Goal: Task Accomplishment & Management: Manage account settings

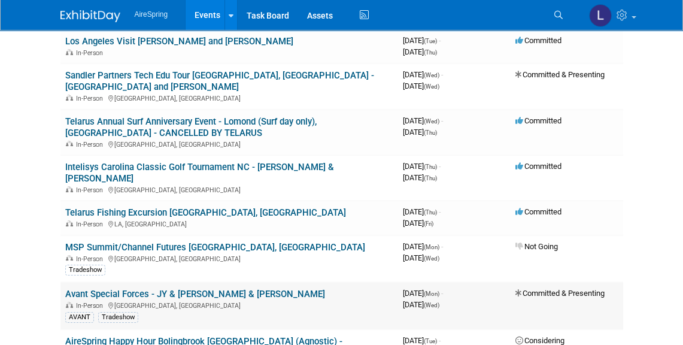
scroll to position [326, 0]
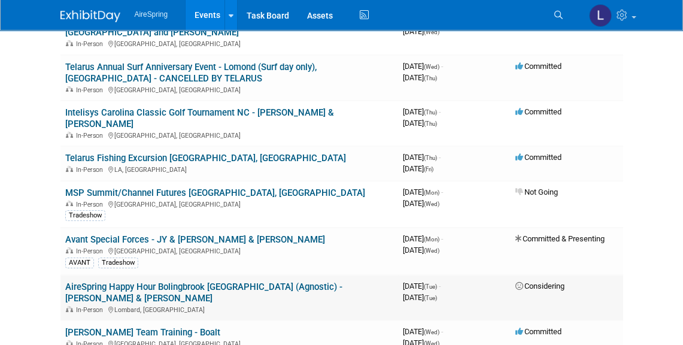
click at [196, 281] on link "AireSpring Happy Hour Bolingbrook [GEOGRAPHIC_DATA] (Agnostic) - [PERSON_NAME] …" at bounding box center [203, 292] width 277 height 22
click at [284, 281] on link "AireSpring Happy Hour Bolingbrook [GEOGRAPHIC_DATA] (Agnostic) - [PERSON_NAME] …" at bounding box center [203, 292] width 277 height 22
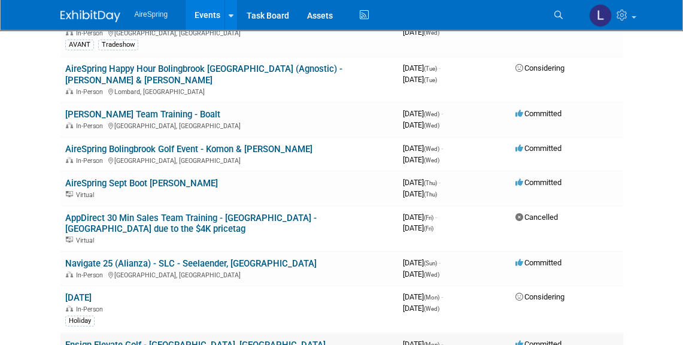
scroll to position [599, 0]
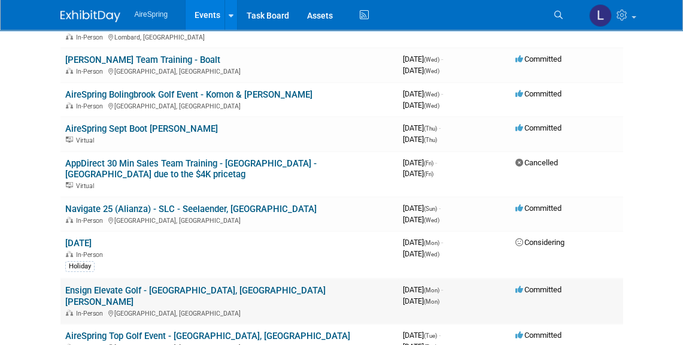
click at [208, 285] on link "Ensign Elevate Golf - [GEOGRAPHIC_DATA], [GEOGRAPHIC_DATA] [PERSON_NAME]" at bounding box center [195, 296] width 260 height 22
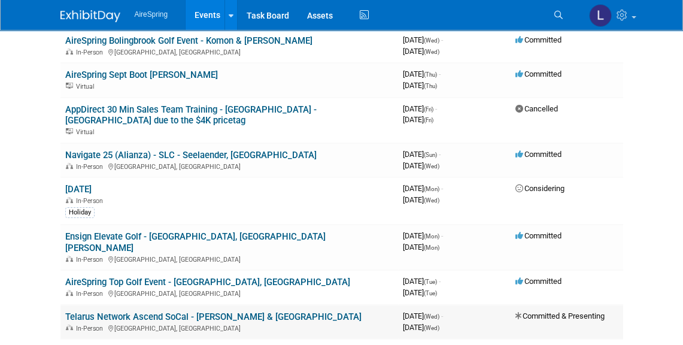
click at [284, 323] on div "In-Person El Segundo, CA" at bounding box center [229, 328] width 328 height 10
click at [248, 311] on link "Telarus Network Ascend SoCal - [PERSON_NAME] & [GEOGRAPHIC_DATA]" at bounding box center [213, 316] width 296 height 11
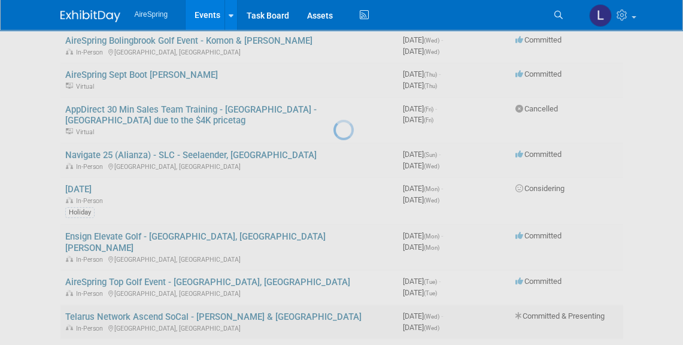
click at [333, 243] on div at bounding box center [341, 172] width 17 height 345
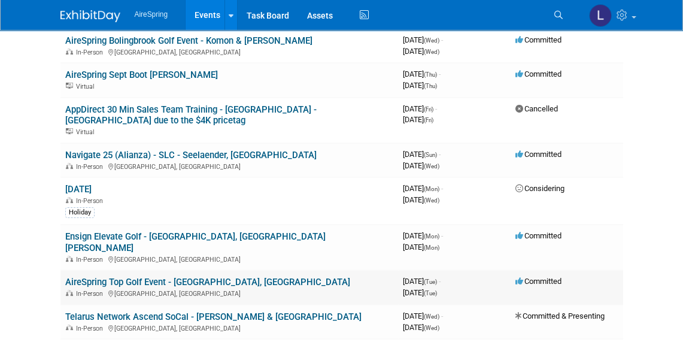
click at [162, 277] on link "AireSpring Top Golf Event - [GEOGRAPHIC_DATA], [GEOGRAPHIC_DATA]" at bounding box center [207, 282] width 285 height 11
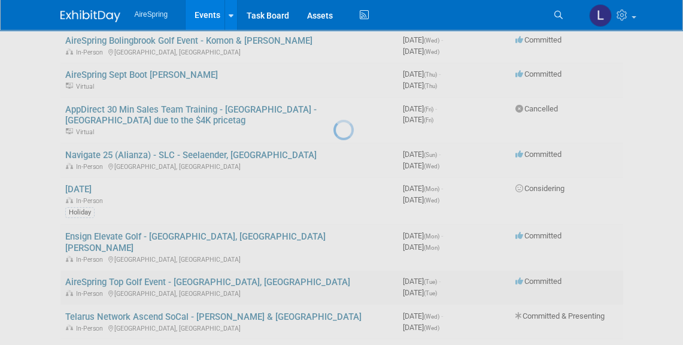
click at [333, 207] on div at bounding box center [341, 172] width 17 height 345
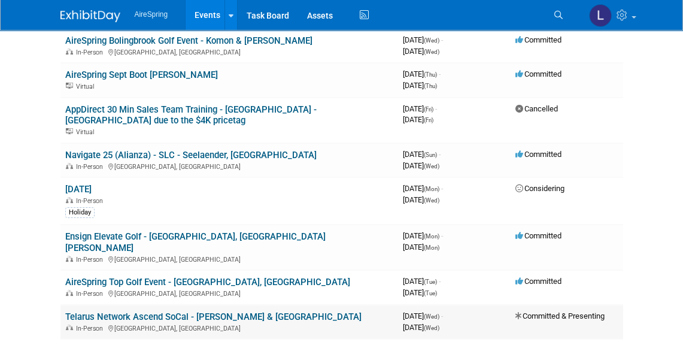
click at [269, 311] on link "Telarus Network Ascend SoCal - [PERSON_NAME] & [GEOGRAPHIC_DATA]" at bounding box center [213, 316] width 296 height 11
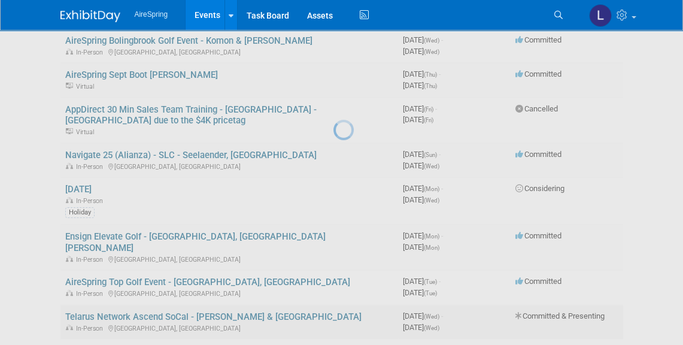
click at [333, 249] on div at bounding box center [341, 172] width 17 height 345
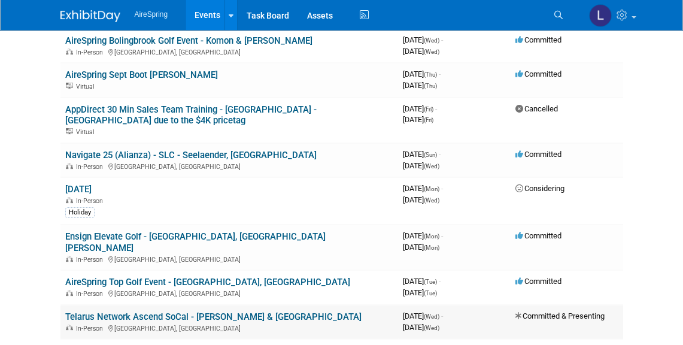
scroll to position [707, 0]
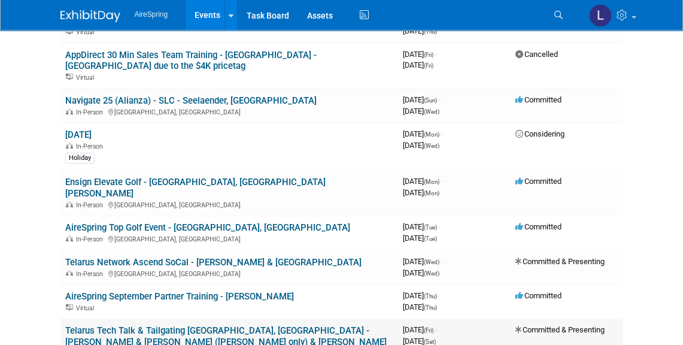
click at [141, 325] on link "Telarus Tech Talk & Tailgating [GEOGRAPHIC_DATA], [GEOGRAPHIC_DATA] - [PERSON_N…" at bounding box center [226, 342] width 322 height 34
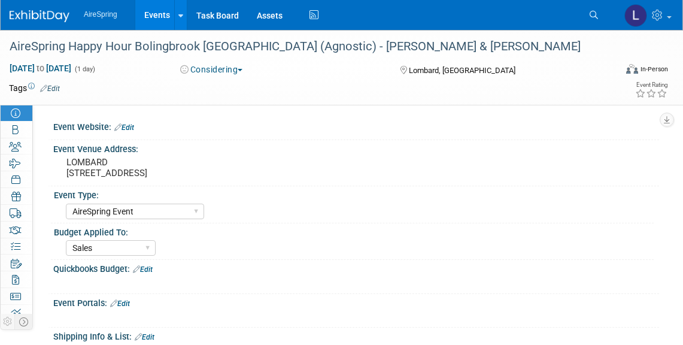
select select "AireSpring Event"
select select "Sales"
select select "AireSpring Event"
select select "Sales"
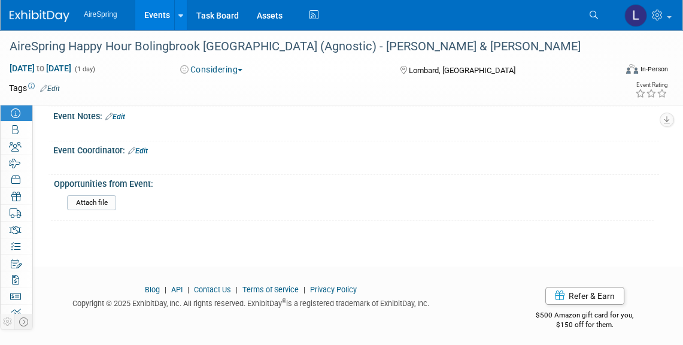
scroll to position [437, 0]
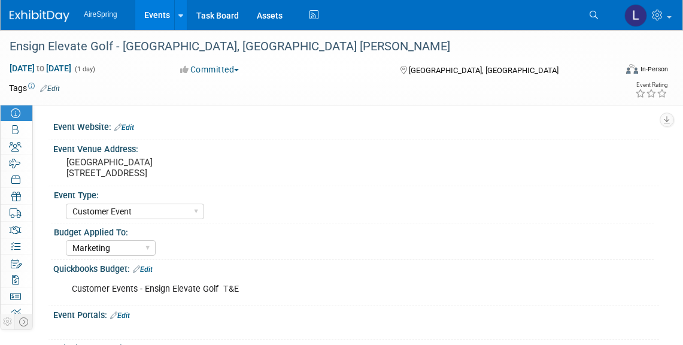
select select "Customer Event"
select select "Marketing"
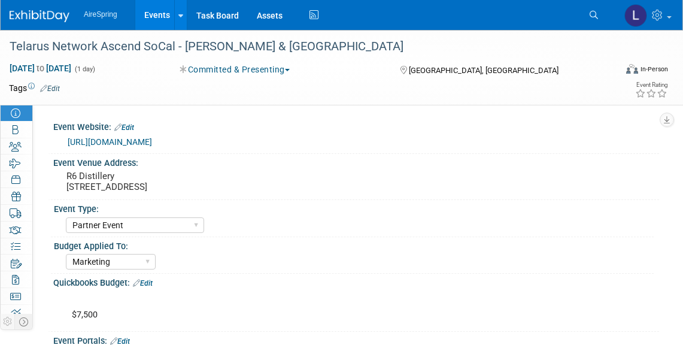
select select "Partner Event"
select select "Marketing"
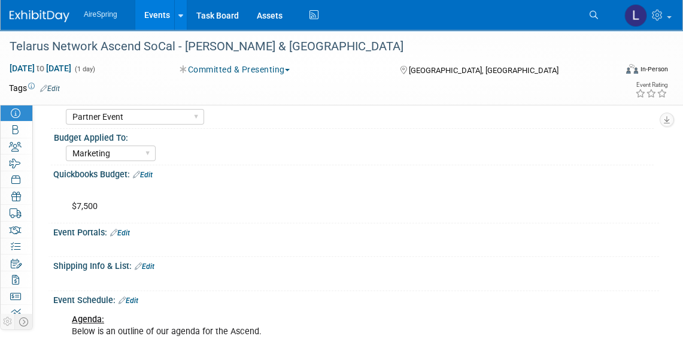
scroll to position [163, 0]
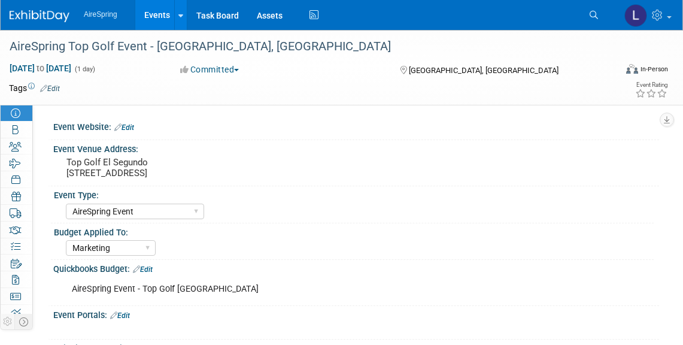
select select "AireSpring Event"
select select "Marketing"
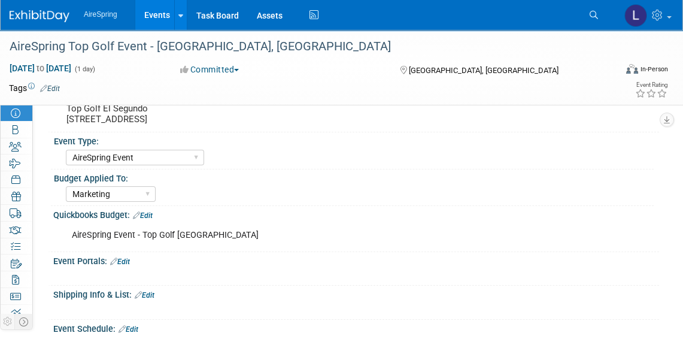
scroll to position [108, 0]
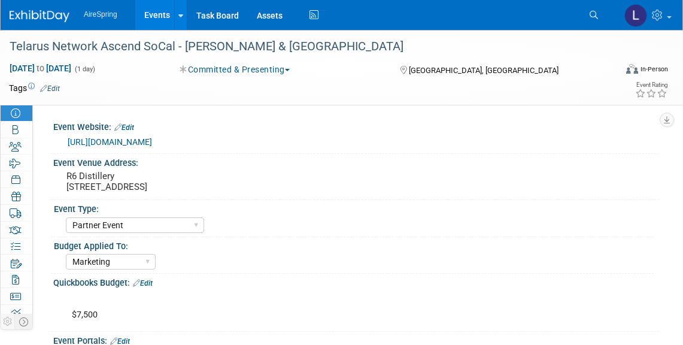
select select "Partner Event"
select select "Marketing"
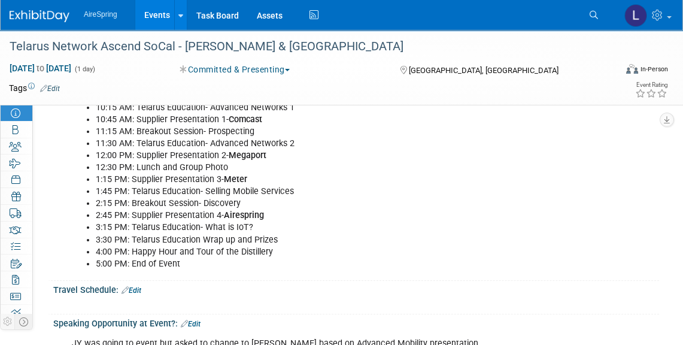
scroll to position [435, 0]
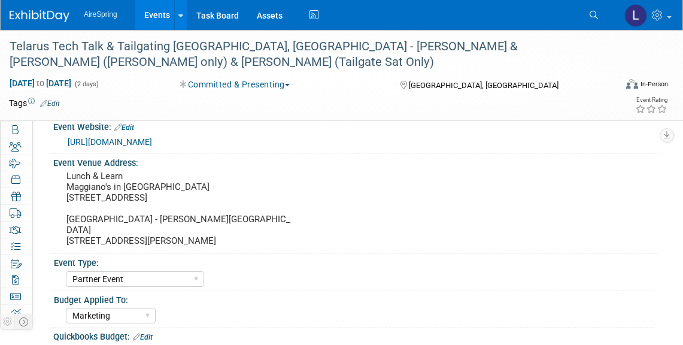
select select "Partner Event"
select select "Marketing"
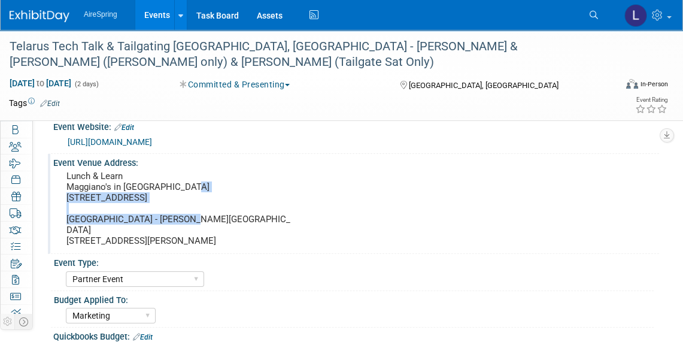
drag, startPoint x: 296, startPoint y: 196, endPoint x: 61, endPoint y: 196, distance: 234.7
click at [61, 196] on div "Lunch & Learn Maggiano's in [GEOGRAPHIC_DATA] [STREET_ADDRESS] [GEOGRAPHIC_DATA…" at bounding box center [179, 209] width 253 height 83
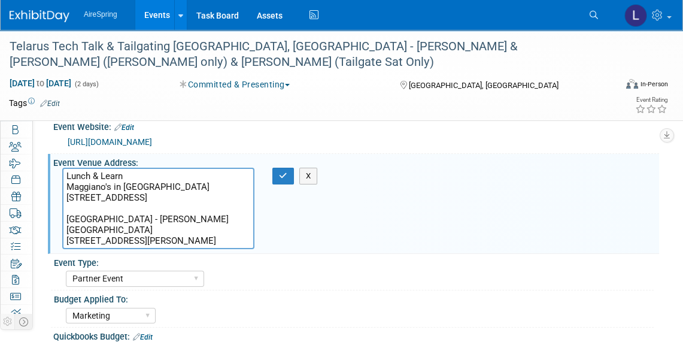
drag, startPoint x: 245, startPoint y: 195, endPoint x: 210, endPoint y: 196, distance: 35.9
click at [210, 196] on textarea "Lunch & Learn Maggiano's in [GEOGRAPHIC_DATA] [STREET_ADDRESS] [GEOGRAPHIC_DATA…" at bounding box center [158, 208] width 192 height 81
click at [152, 210] on textarea "Lunch & Learn Maggiano's in [GEOGRAPHIC_DATA] [STREET_ADDRESS] [GEOGRAPHIC_DATA…" at bounding box center [158, 208] width 192 height 81
drag, startPoint x: 152, startPoint y: 210, endPoint x: 60, endPoint y: 186, distance: 95.3
click at [60, 186] on div "Lunch & Learn Maggiano's in [GEOGRAPHIC_DATA] [STREET_ADDRESS] [GEOGRAPHIC_DATA…" at bounding box center [158, 208] width 210 height 81
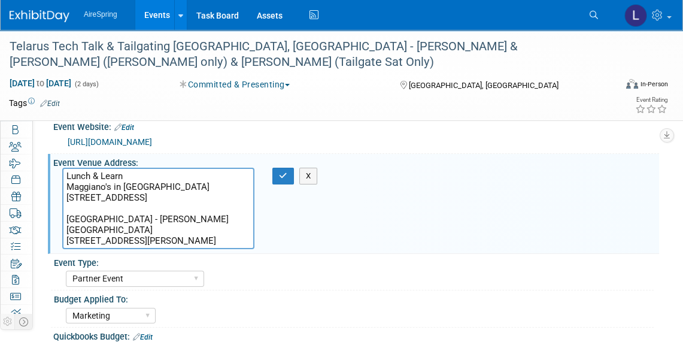
click at [228, 313] on div "Marketing Sales Operations Customer" at bounding box center [360, 314] width 588 height 19
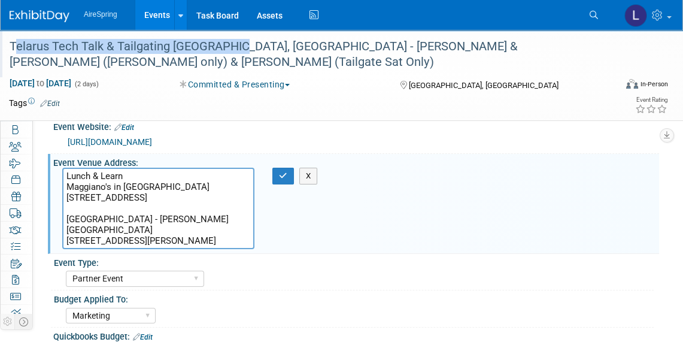
drag, startPoint x: 11, startPoint y: 48, endPoint x: 231, endPoint y: 53, distance: 219.8
click at [231, 53] on div "Telarus Tech Talk & Tailgating [GEOGRAPHIC_DATA], [GEOGRAPHIC_DATA] - [PERSON_N…" at bounding box center [304, 54] width 598 height 37
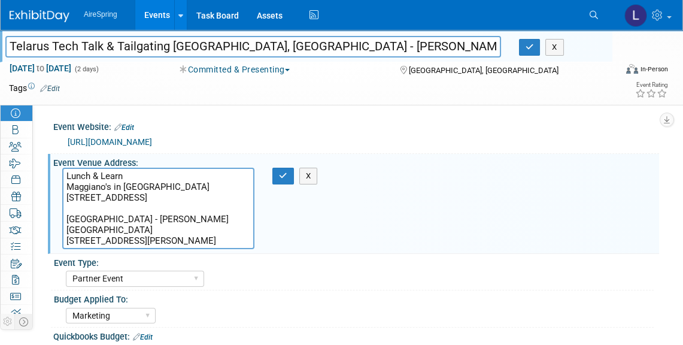
drag, startPoint x: 230, startPoint y: 48, endPoint x: 0, endPoint y: 29, distance: 230.7
click at [4, 32] on div "Telarus Tech Talk & Tailgating [GEOGRAPHIC_DATA], [GEOGRAPHIC_DATA] - [PERSON_N…" at bounding box center [306, 46] width 613 height 32
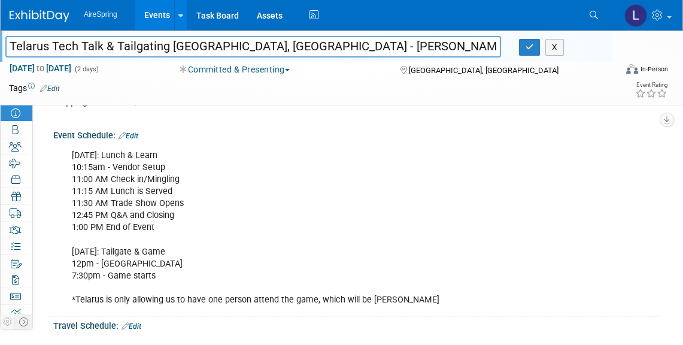
scroll to position [381, 0]
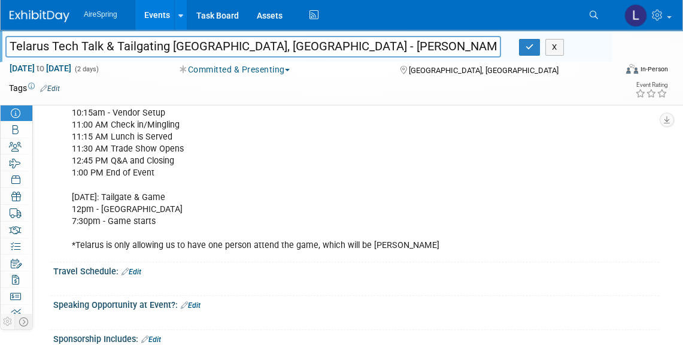
click at [140, 269] on link "Edit" at bounding box center [132, 272] width 20 height 8
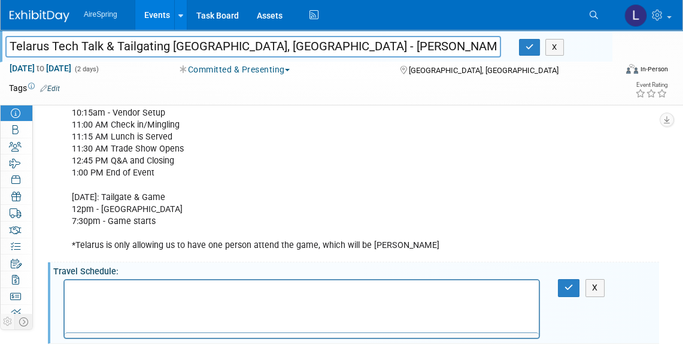
click at [145, 277] on div "X" at bounding box center [354, 279] width 591 height 6
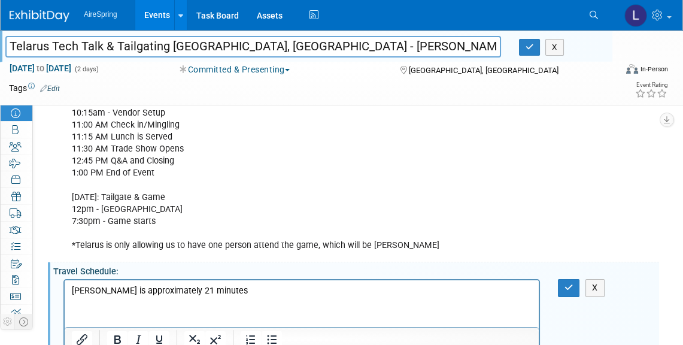
click at [216, 295] on p "[PERSON_NAME] is approximately 21 minutes" at bounding box center [302, 291] width 460 height 12
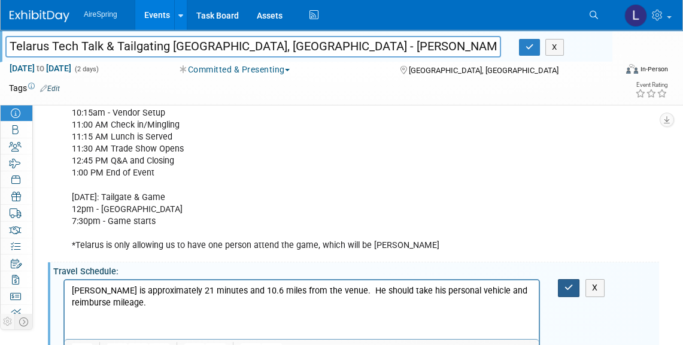
click at [566, 283] on icon "button" at bounding box center [569, 287] width 9 height 8
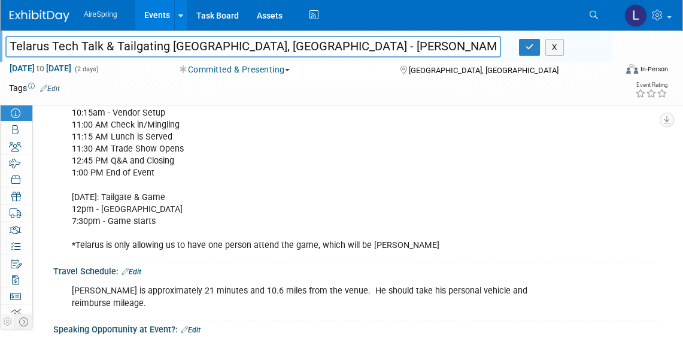
click at [105, 292] on div "[PERSON_NAME] is approximately 21 minutes and 10.6 miles from the venue. He sho…" at bounding box center [301, 297] width 477 height 36
click at [135, 272] on link "Edit" at bounding box center [132, 272] width 20 height 8
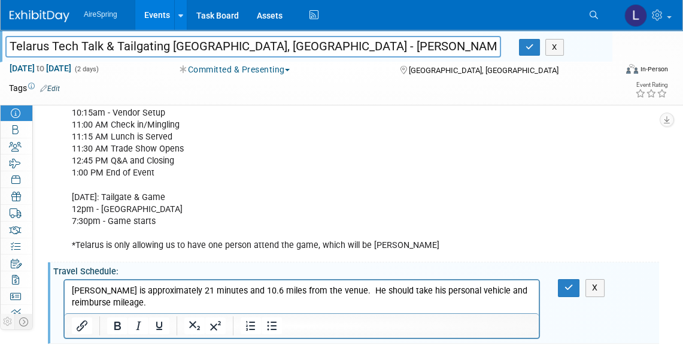
click at [120, 305] on p "[PERSON_NAME] is approximately 21 minutes and 10.6 miles from the venue. He sho…" at bounding box center [302, 297] width 460 height 24
click at [568, 284] on icon "button" at bounding box center [569, 287] width 9 height 8
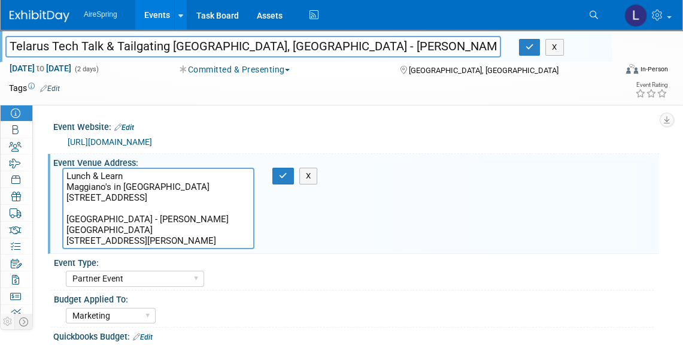
drag, startPoint x: 213, startPoint y: 241, endPoint x: 58, endPoint y: 237, distance: 155.1
click at [58, 237] on div "Lunch & Learn Maggiano's in [GEOGRAPHIC_DATA] [STREET_ADDRESS] [GEOGRAPHIC_DATA…" at bounding box center [158, 208] width 210 height 81
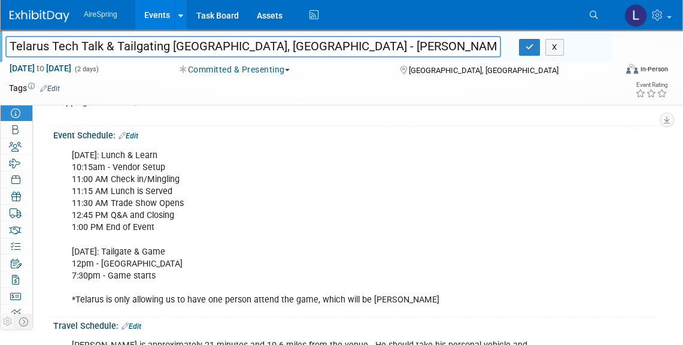
scroll to position [381, 0]
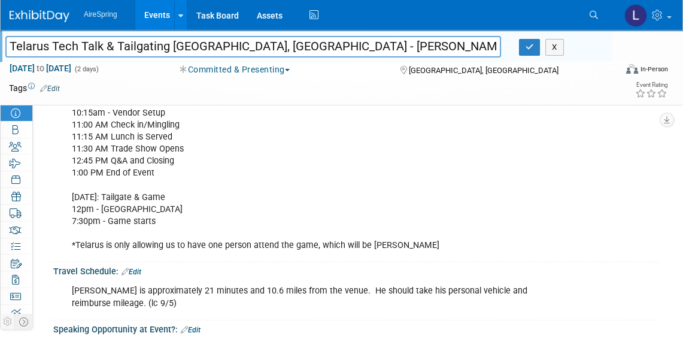
click at [270, 130] on div "[DATE]: Lunch & Learn 10:15am - Vendor Setup 11:00 AM Check in/Mingling 11:15 A…" at bounding box center [301, 173] width 477 height 168
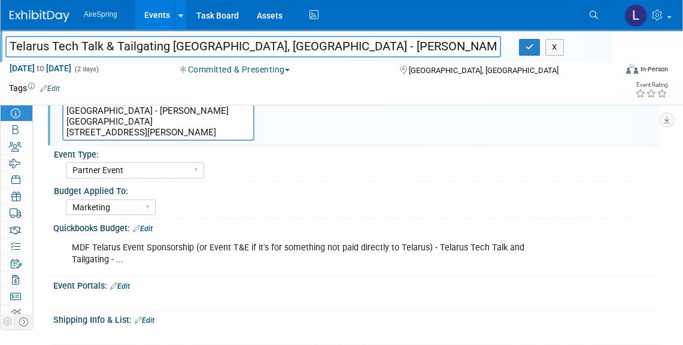
scroll to position [54, 0]
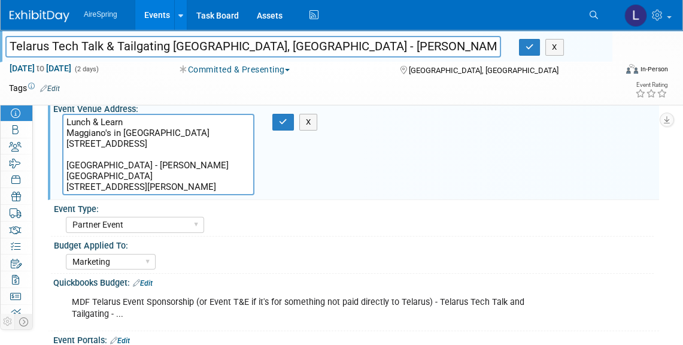
drag, startPoint x: 208, startPoint y: 187, endPoint x: 57, endPoint y: 195, distance: 150.5
click at [57, 195] on div "Lunch & Learn Maggiano's in [GEOGRAPHIC_DATA] [STREET_ADDRESS] [GEOGRAPHIC_DATA…" at bounding box center [179, 155] width 253 height 83
